Goal: Find specific page/section: Find specific page/section

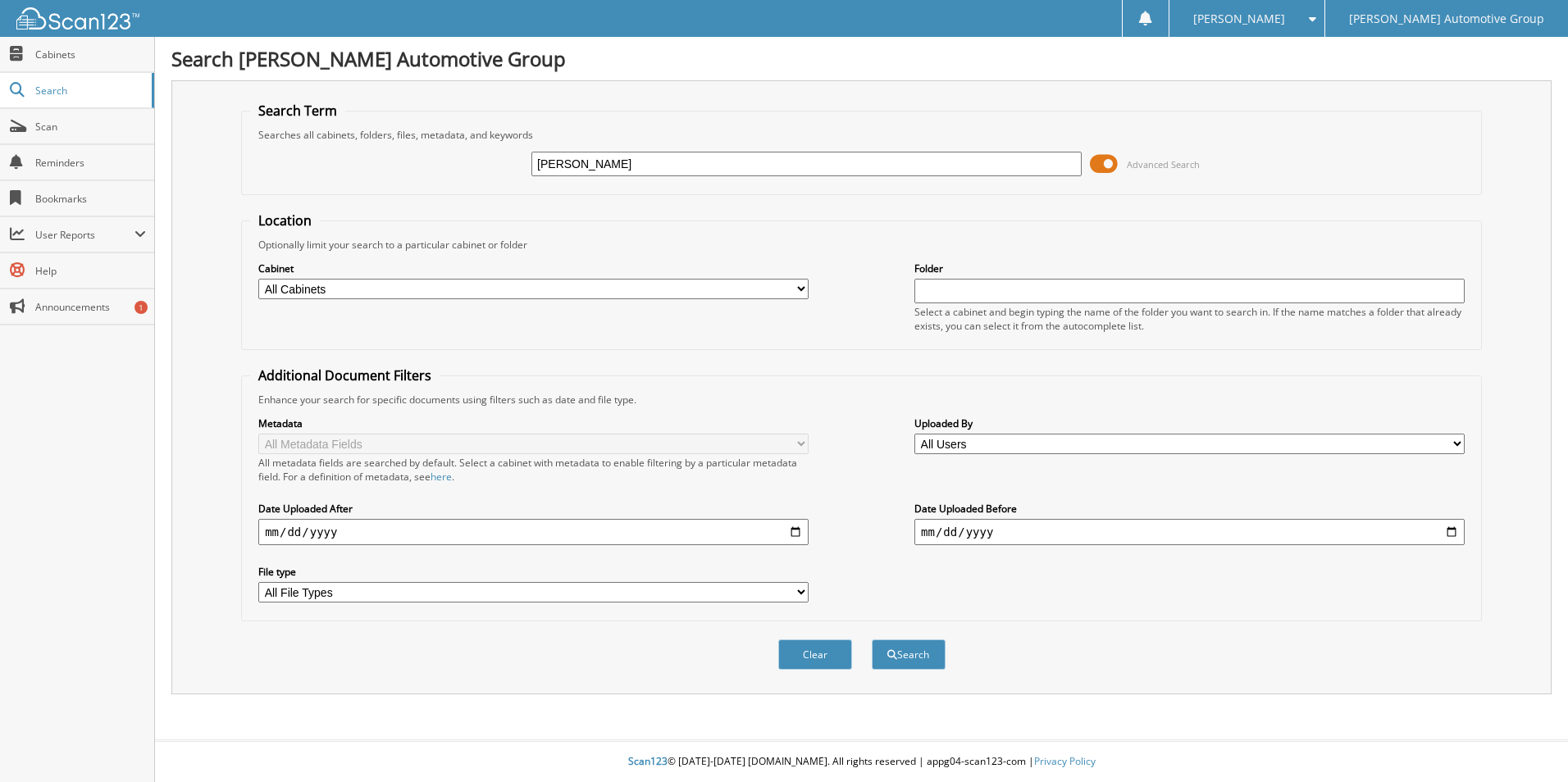
type input "[PERSON_NAME]"
click at [872, 639] on button "Search" at bounding box center [909, 654] width 74 height 30
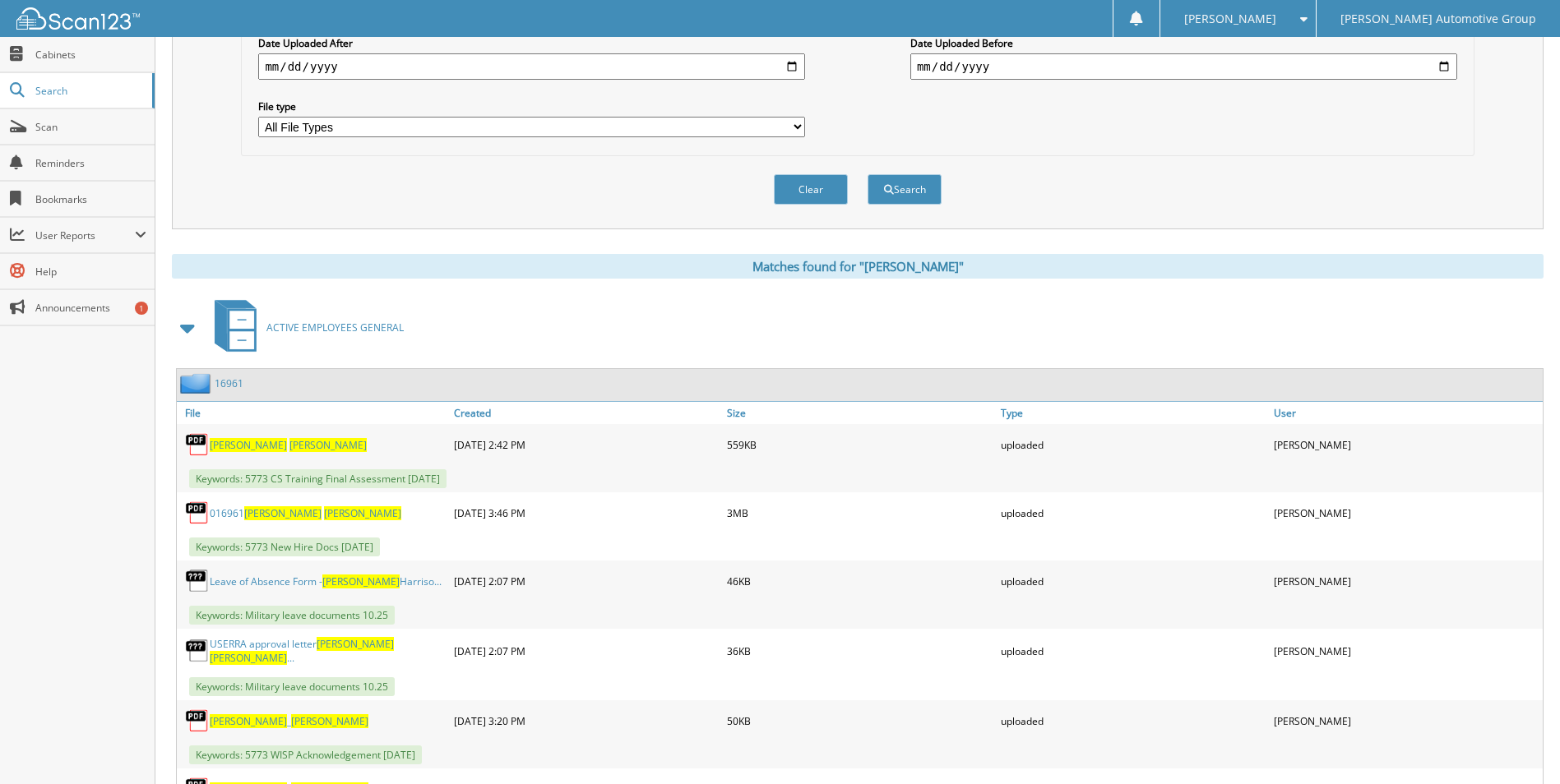
scroll to position [493, 0]
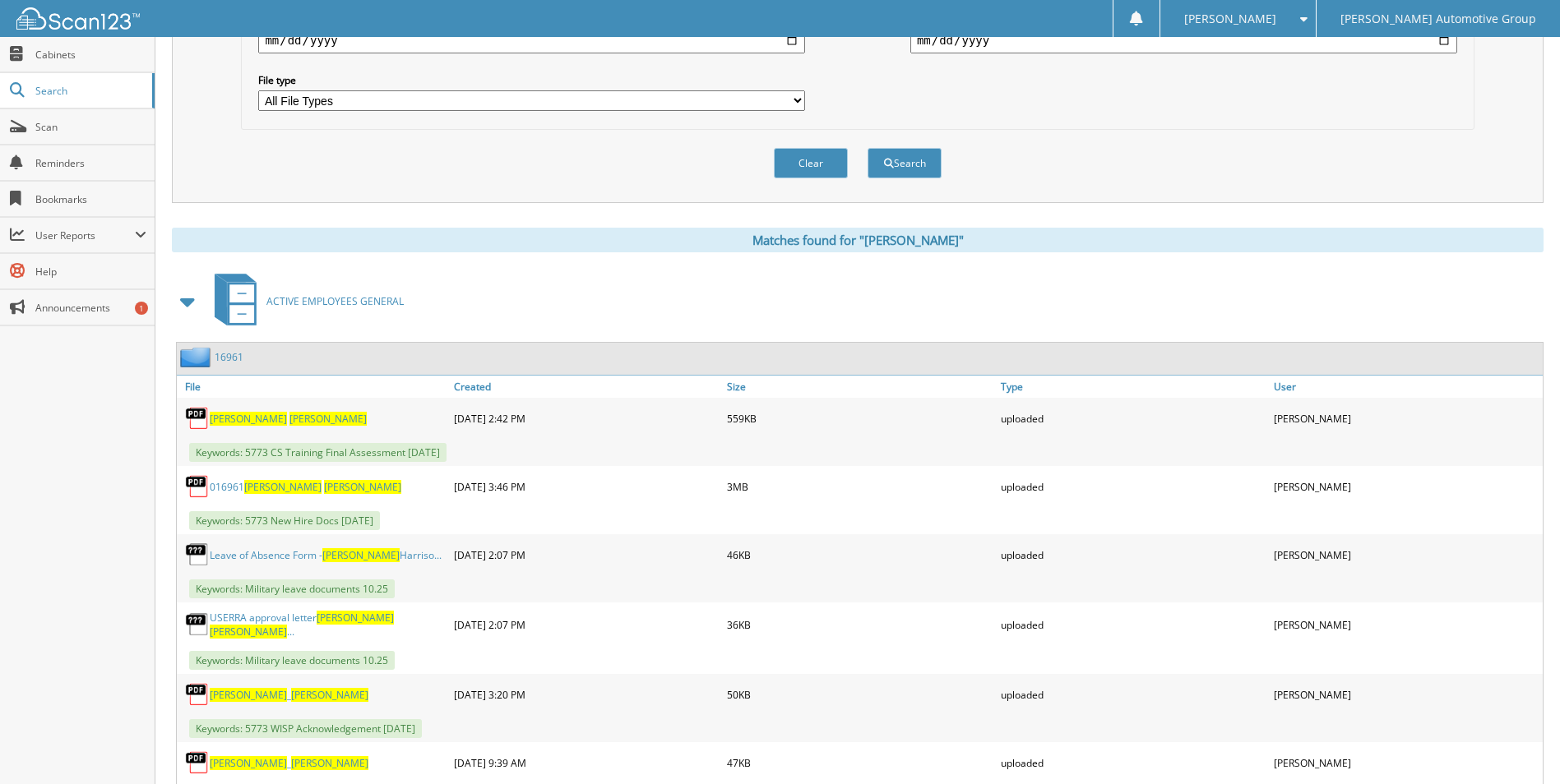
click at [304, 555] on link "Leave of Absence Form - [PERSON_NAME]..." at bounding box center [325, 555] width 232 height 14
click at [296, 625] on link "USERRA approval letter [PERSON_NAME] ..." at bounding box center [327, 624] width 236 height 28
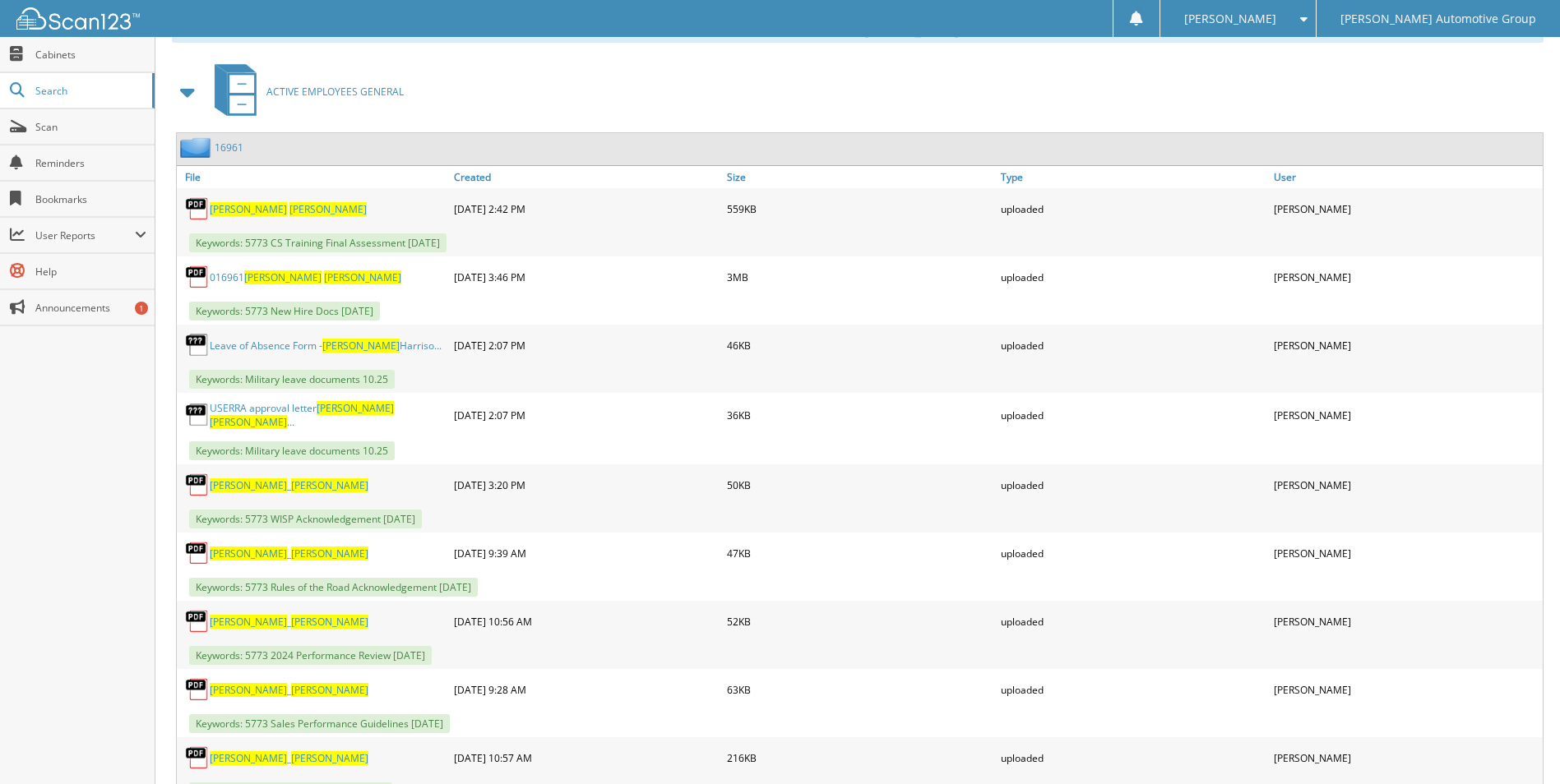
scroll to position [740, 0]
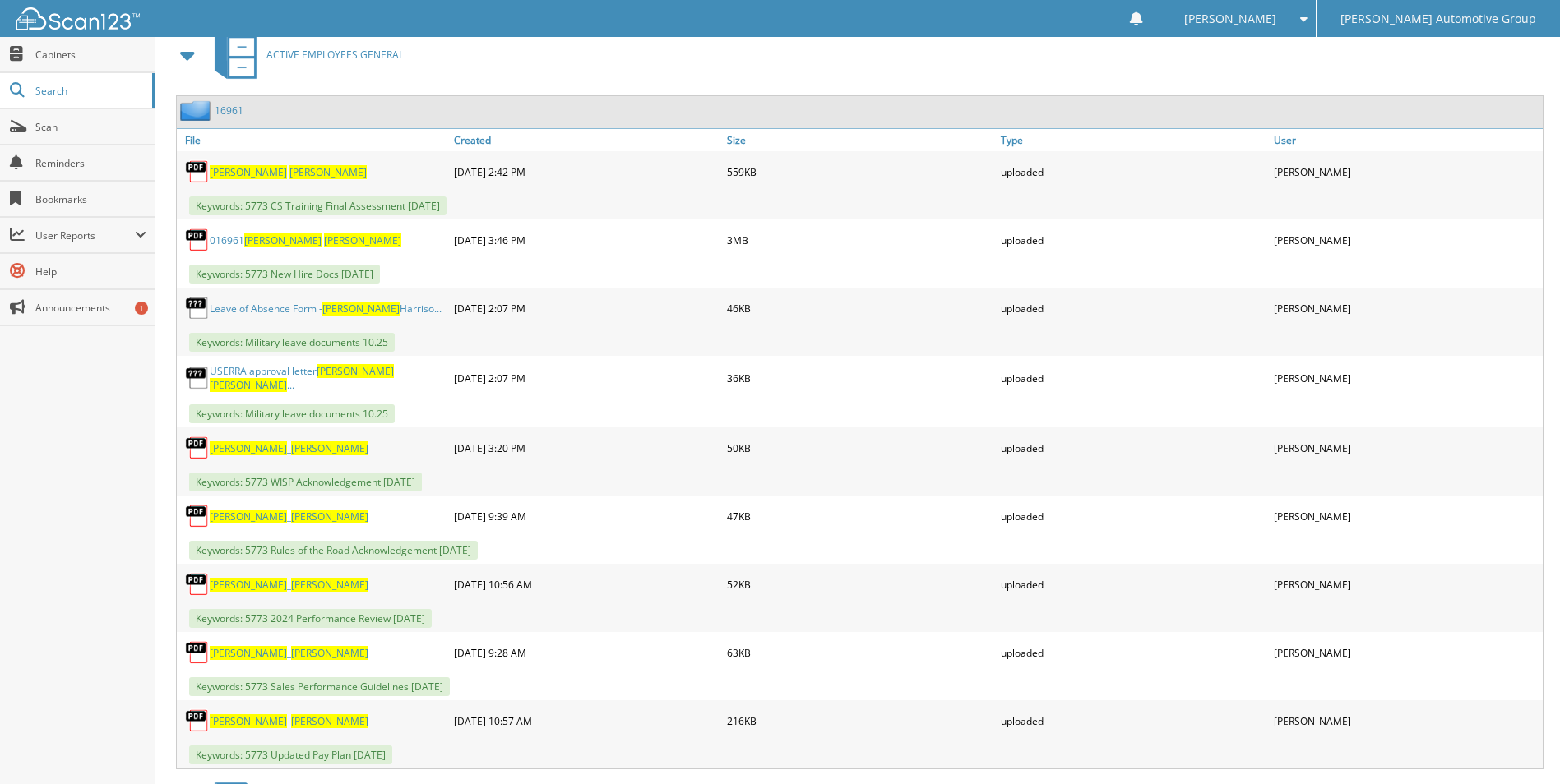
click at [253, 378] on link "USERRA approval letter [PERSON_NAME] ..." at bounding box center [327, 378] width 236 height 28
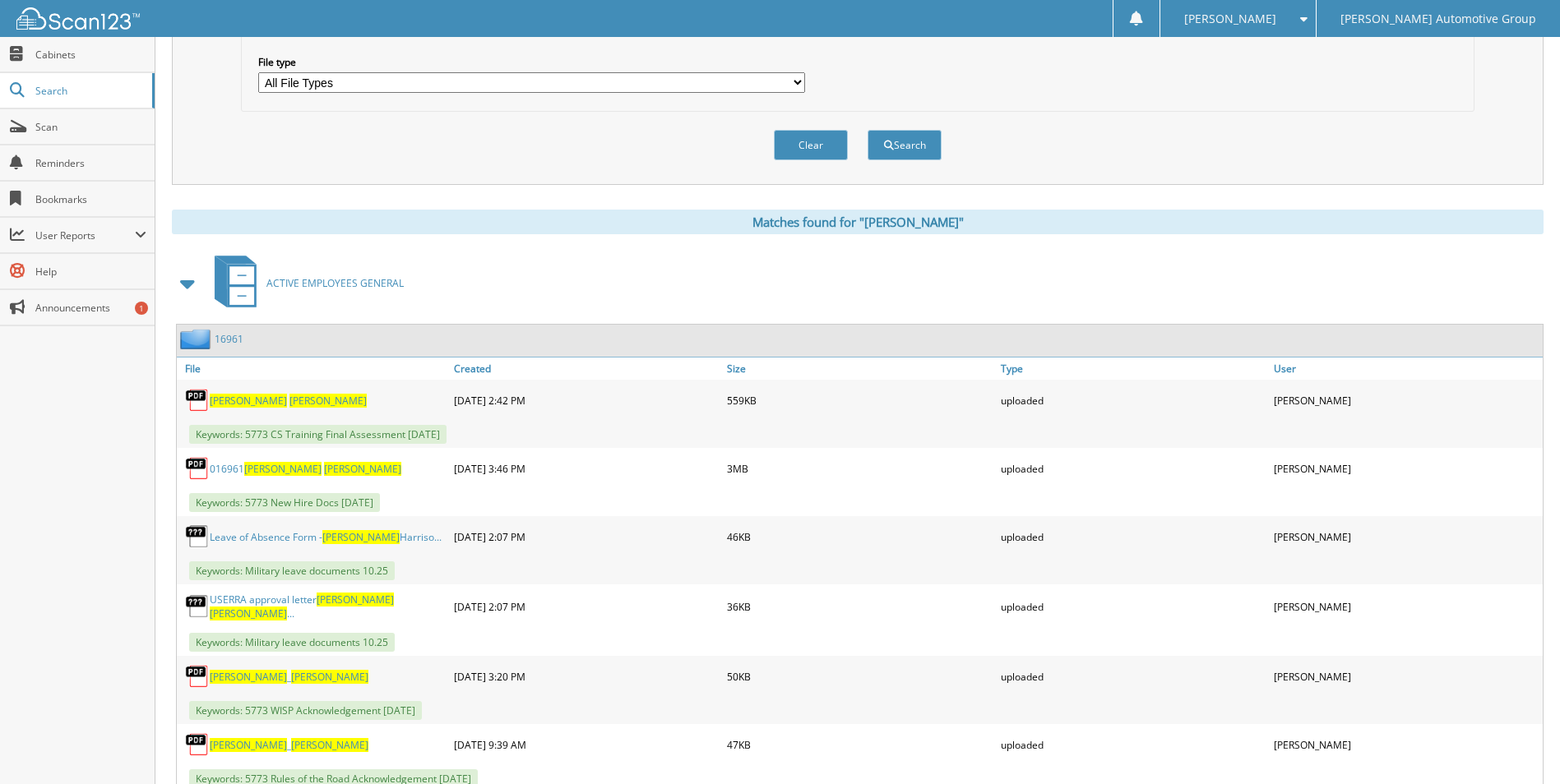
scroll to position [493, 0]
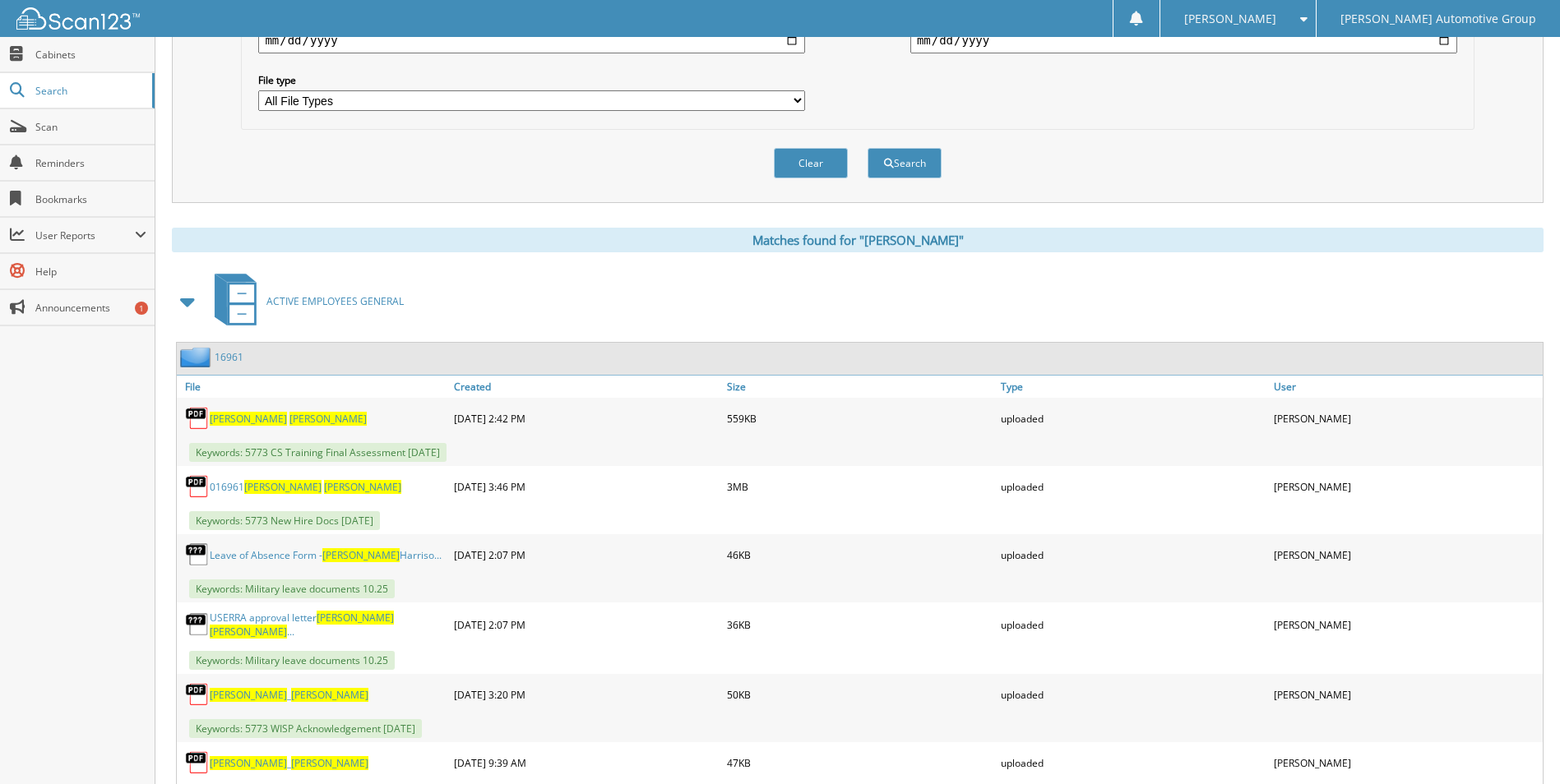
click at [233, 352] on link "16961" at bounding box center [229, 357] width 28 height 14
